Goal: Navigation & Orientation: Go to known website

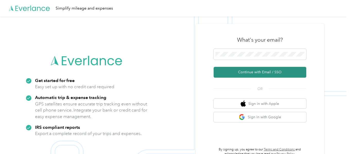
click at [272, 74] on button "Continue with Email / SSO" at bounding box center [259, 72] width 93 height 11
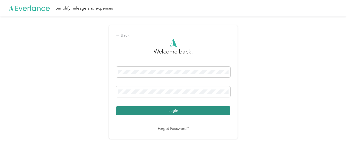
click at [206, 107] on button "Login" at bounding box center [173, 110] width 114 height 9
